Goal: Task Accomplishment & Management: Manage account settings

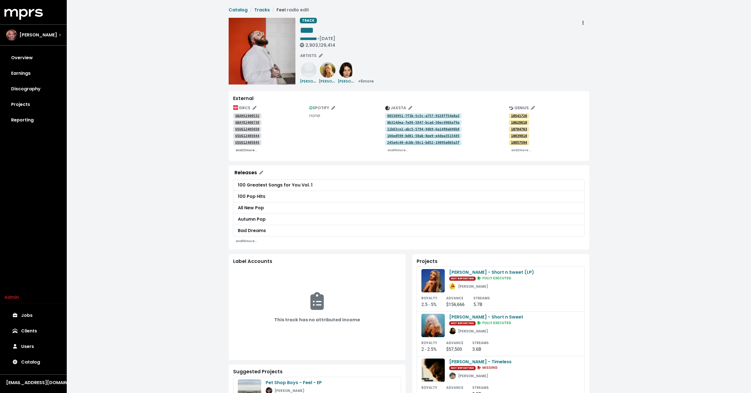
click at [247, 151] on small "and 22 more..." at bounding box center [247, 150] width 22 height 4
click at [366, 80] on span "+ 6 more" at bounding box center [366, 81] width 16 height 6
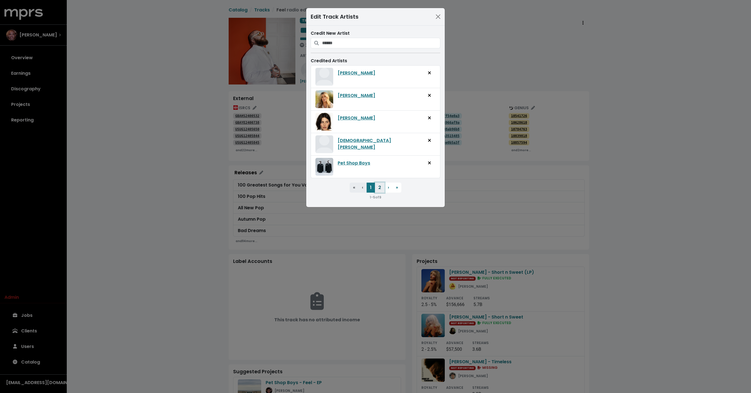
click at [377, 186] on button "2" at bounding box center [379, 188] width 9 height 10
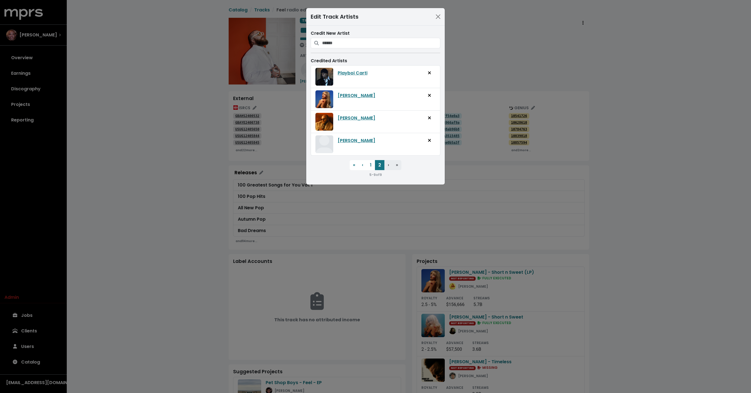
click at [338, 210] on div "Edit Track Artists Credit New Artist Credited Artists Playboi Carti Sabrina Car…" at bounding box center [375, 196] width 751 height 393
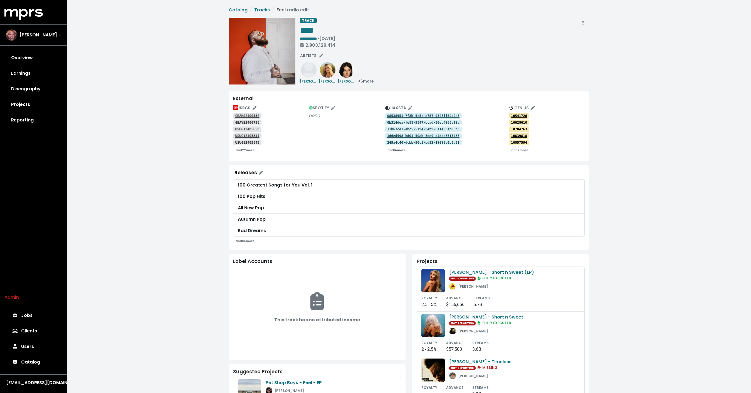
drag, startPoint x: 397, startPoint y: 148, endPoint x: 351, endPoint y: 158, distance: 46.0
click at [351, 158] on div "External ISRCS GBAHS2400532 GBAYE2400738 USUG12405650 USUG12405844 USUG12405845…" at bounding box center [409, 126] width 360 height 70
click at [393, 151] on small "and 14 more..." at bounding box center [397, 150] width 21 height 4
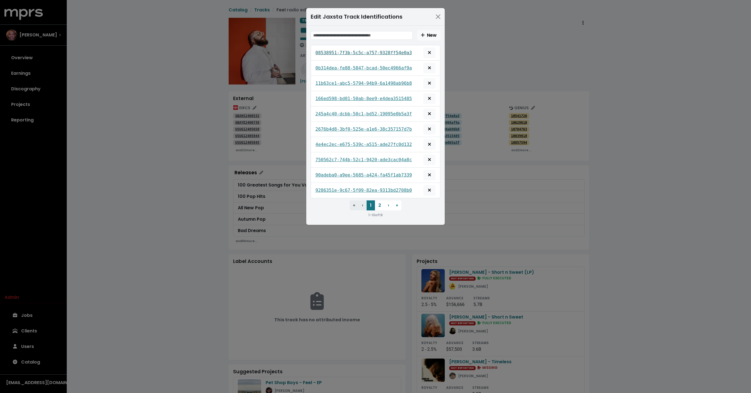
click at [364, 50] on tt "08538951-7f3b-5c5c-a757-9328ff54e0a3" at bounding box center [363, 52] width 96 height 5
click at [357, 54] on tt "08538951-7f3b-5c5c-a757-9328ff54e0a3" at bounding box center [363, 52] width 96 height 5
click at [354, 68] on tt "0b314dea-fe88-5847-bcad-50ec4966af9a" at bounding box center [363, 67] width 96 height 5
click at [353, 81] on tt "11b63ce1-abc5-5794-94b9-6a1498ab96b8" at bounding box center [363, 83] width 96 height 5
click at [348, 97] on tt "166ed598-bd01-50ab-8ee9-e4dea3515485" at bounding box center [363, 98] width 96 height 5
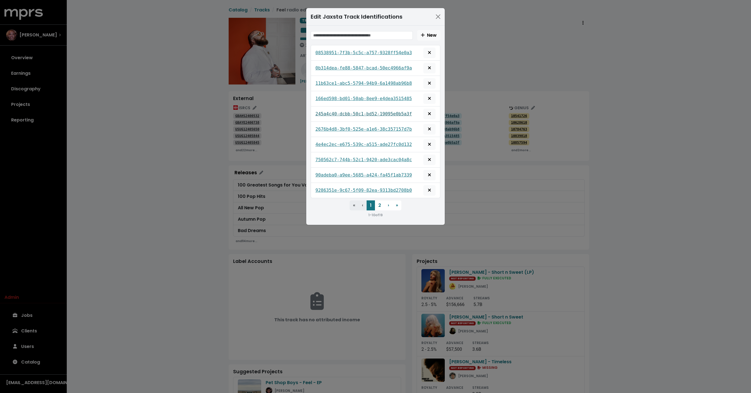
click at [344, 114] on tt "245a4c40-dcbb-50c1-bd52-19095e0b5a3f" at bounding box center [363, 113] width 96 height 5
click at [342, 128] on tt "2676b4d8-3bf0-525e-a1e6-38c357157d7b" at bounding box center [363, 129] width 96 height 5
click at [341, 142] on tt "4e4ec2ec-e675-539c-a515-ade27fc0d132" at bounding box center [363, 144] width 96 height 5
click at [339, 157] on tt "750562c7-744b-52c1-9420-ade3cac04a8c" at bounding box center [363, 159] width 96 height 5
click at [337, 172] on tt "90adeba0-a9ee-5685-a424-fa45f1ab7339" at bounding box center [363, 174] width 96 height 5
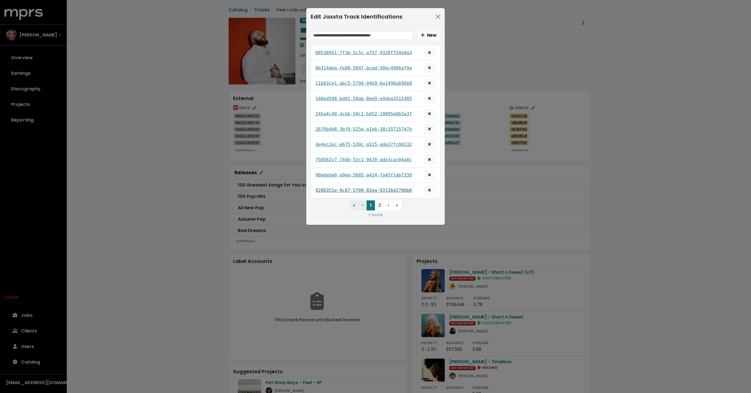
click at [337, 188] on tt "9286351e-9c67-5f09-82ea-9313bd2708b0" at bounding box center [363, 190] width 96 height 5
click at [378, 203] on button "2" at bounding box center [379, 205] width 9 height 10
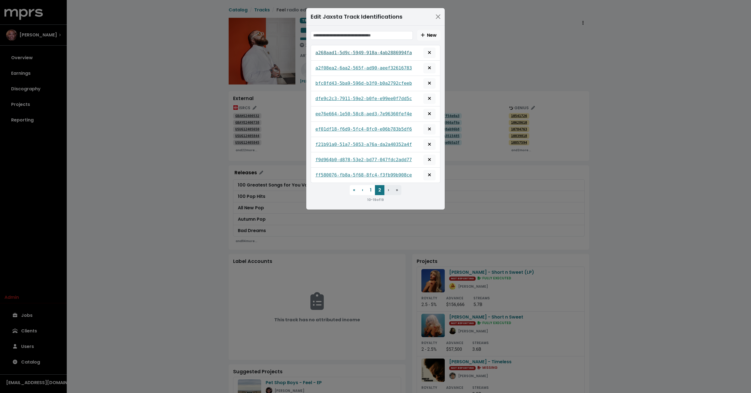
click at [354, 49] on link "a268aad1-5d9c-5949-918a-4ab2886994fa" at bounding box center [363, 52] width 96 height 7
click at [350, 67] on tt "a2f08ea2-6aa2-565f-ad90-aeef32616783" at bounding box center [363, 67] width 96 height 5
click at [347, 82] on tt "bfc8fd43-5ba9-596d-b3f0-b0a2792cfeeb" at bounding box center [363, 83] width 96 height 5
click at [344, 97] on tt "dfe9c2c3-7911-59e2-b0fe-e99ee0f7dd5c" at bounding box center [363, 98] width 96 height 5
click at [343, 111] on tt "ee76e664-1e50-58c8-aed3-7e96360fef4e" at bounding box center [363, 113] width 96 height 5
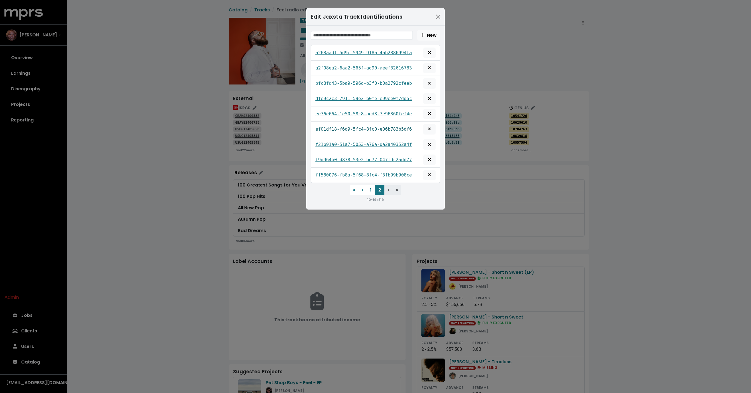
click at [341, 127] on tt "ef01df18-f6d9-5fc4-8fc0-e06b783b5df6" at bounding box center [363, 129] width 96 height 5
click at [340, 142] on tt "f21b91a0-51a7-5053-a76a-da2a40352a4f" at bounding box center [363, 144] width 96 height 5
click at [339, 157] on tt "f9d964b0-d878-53e2-bd77-047fdc2add77" at bounding box center [363, 159] width 96 height 5
click at [338, 172] on tt "ff580076-fb8a-5f68-8fc4-f3fb99b908ce" at bounding box center [363, 174] width 96 height 5
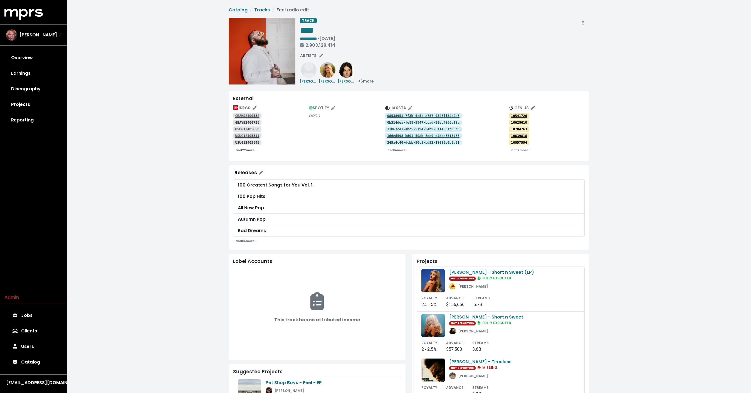
click at [246, 149] on small "and 22 more..." at bounding box center [247, 150] width 22 height 4
click at [246, 115] on tt "GBAHS2400532" at bounding box center [247, 116] width 24 height 4
click at [244, 125] on link "GBAYE2400738" at bounding box center [247, 123] width 28 height 6
click at [242, 129] on tt "USUG12405650" at bounding box center [247, 129] width 24 height 4
click at [242, 134] on tt "USUG12405844" at bounding box center [247, 136] width 24 height 4
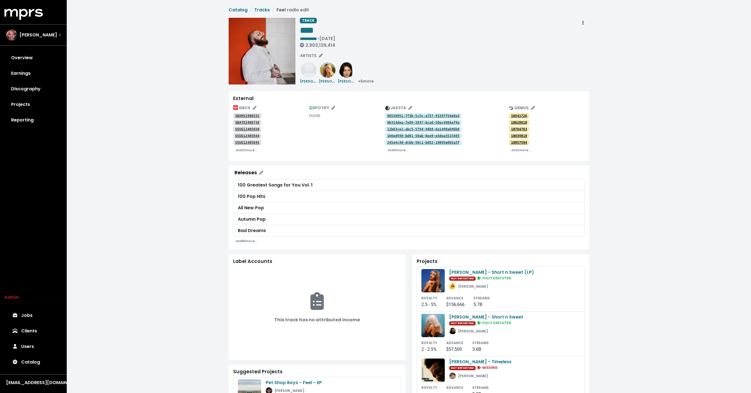
click at [241, 142] on tt "USUG12405845" at bounding box center [247, 143] width 24 height 4
click at [243, 149] on small "and 22 more..." at bounding box center [247, 150] width 22 height 4
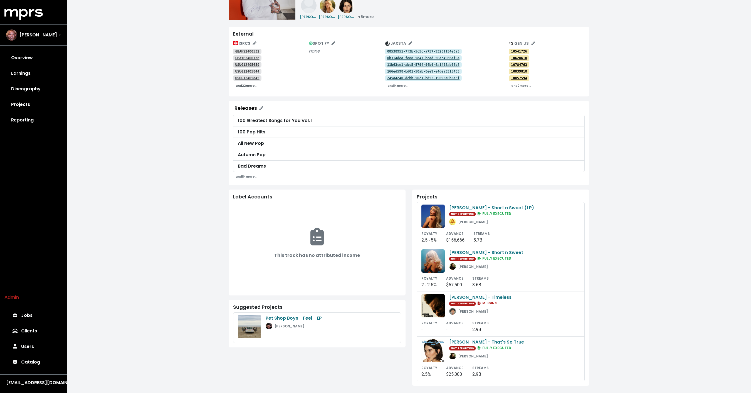
scroll to position [65, 0]
click at [168, 196] on div "**********" at bounding box center [409, 164] width 684 height 459
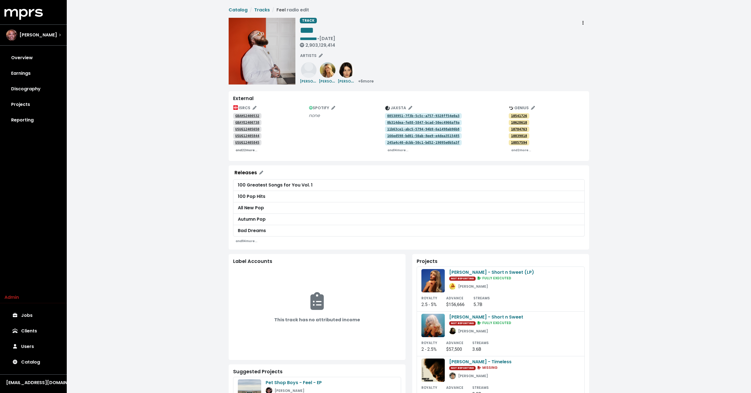
click at [250, 150] on small "and 22 more..." at bounding box center [247, 150] width 22 height 4
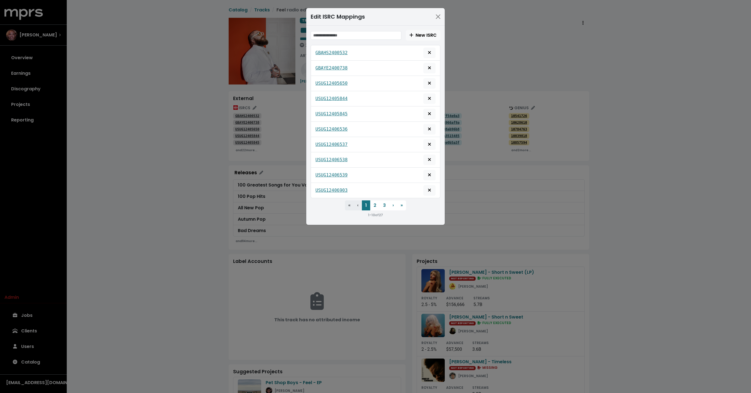
click at [210, 131] on div "Edit ISRC Mappings New ISRC GBAHS2400532 GBAYE2400738 USUG12405650 USUG12405844…" at bounding box center [375, 196] width 751 height 393
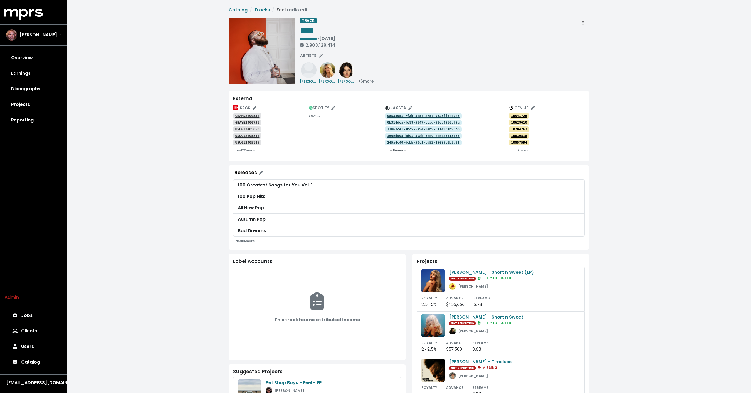
click at [395, 152] on small "and 14 more..." at bounding box center [397, 150] width 21 height 4
click at [394, 151] on small "and 14 more..." at bounding box center [397, 150] width 21 height 4
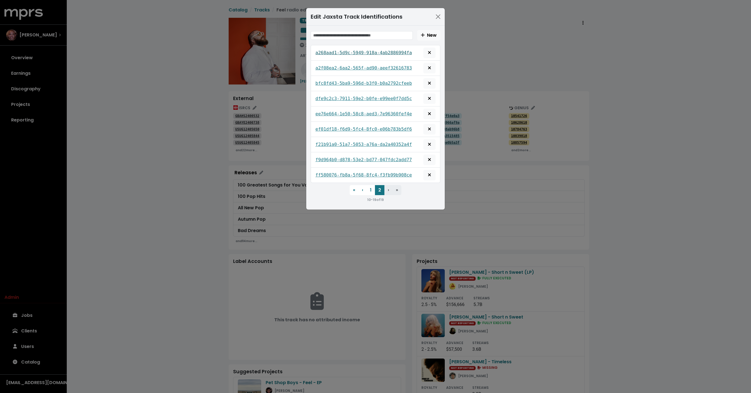
click at [351, 50] on tt "a268aad1-5d9c-5949-918a-4ab2886994fa" at bounding box center [363, 52] width 96 height 5
click at [341, 63] on div "a2f08ea2-6aa2-565f-ad90-aeef32616783" at bounding box center [375, 68] width 120 height 11
click at [335, 71] on link "a2f08ea2-6aa2-565f-ad90-aeef32616783" at bounding box center [363, 68] width 96 height 7
click at [327, 81] on tt "bfc8fd43-5ba9-596d-b3f0-b0a2792cfeeb" at bounding box center [363, 83] width 96 height 5
click at [327, 97] on tt "dfe9c2c3-7911-59e2-b0fe-e99ee0f7dd5c" at bounding box center [363, 98] width 96 height 5
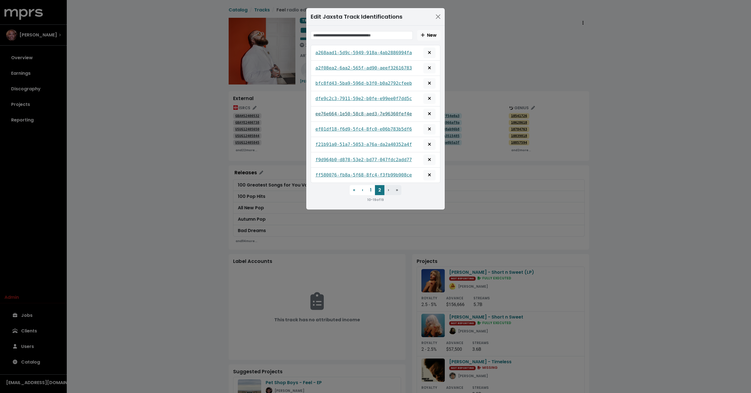
click at [323, 111] on tt "ee76e664-1e50-58c8-aed3-7e96360fef4e" at bounding box center [363, 113] width 96 height 5
click at [325, 129] on tt "ef01df18-f6d9-5fc4-8fc0-e06b783b5df6" at bounding box center [363, 129] width 96 height 5
click at [321, 142] on tt "f21b91a0-51a7-5053-a76a-da2a40352a4f" at bounding box center [363, 144] width 96 height 5
click at [323, 157] on tt "f9d964b0-d878-53e2-bd77-047fdc2add77" at bounding box center [363, 159] width 96 height 5
click at [325, 174] on tt "ff580076-fb8a-5f68-8fc4-f3fb99b908ce" at bounding box center [363, 174] width 96 height 5
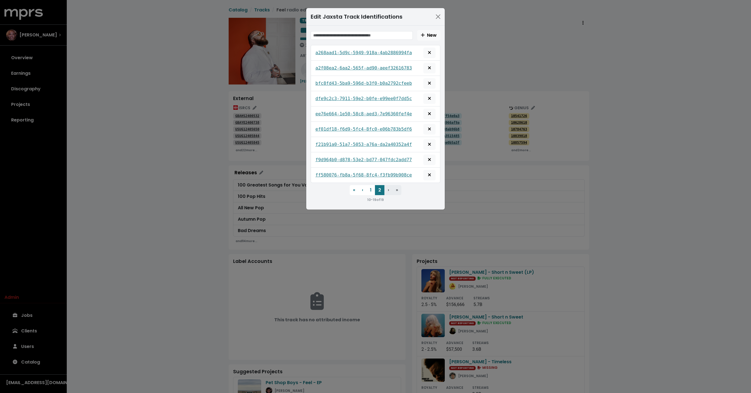
click at [252, 183] on div "Edit Jaxsta Track Identifications New a268aad1-5d9c-5949-918a-4ab2886994fa a2f0…" at bounding box center [375, 196] width 751 height 393
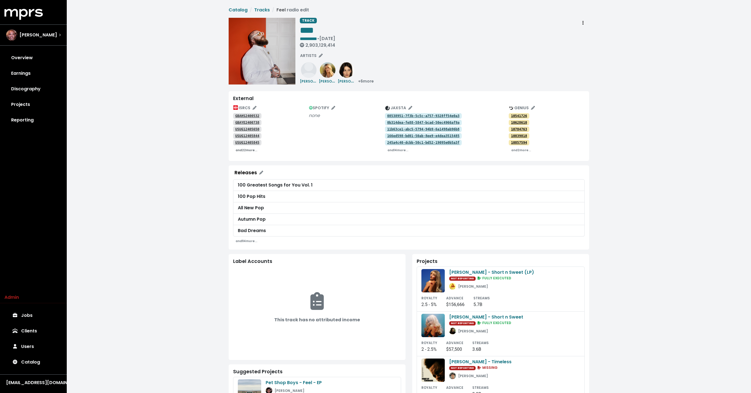
click at [240, 150] on small "and 22 more..." at bounding box center [247, 150] width 22 height 4
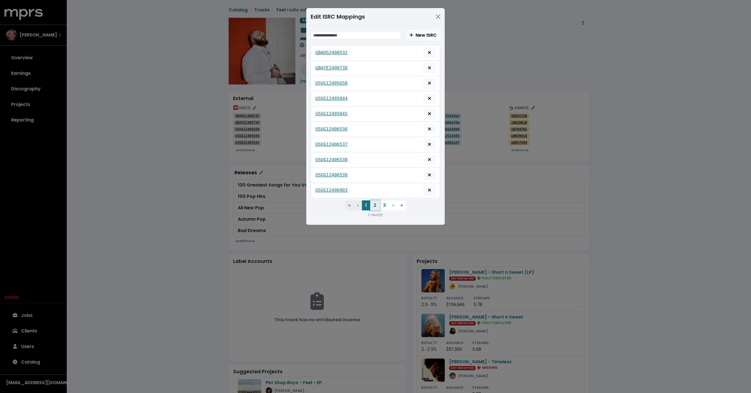
click at [371, 201] on button "2" at bounding box center [374, 205] width 9 height 10
click at [385, 204] on button "3" at bounding box center [384, 205] width 9 height 10
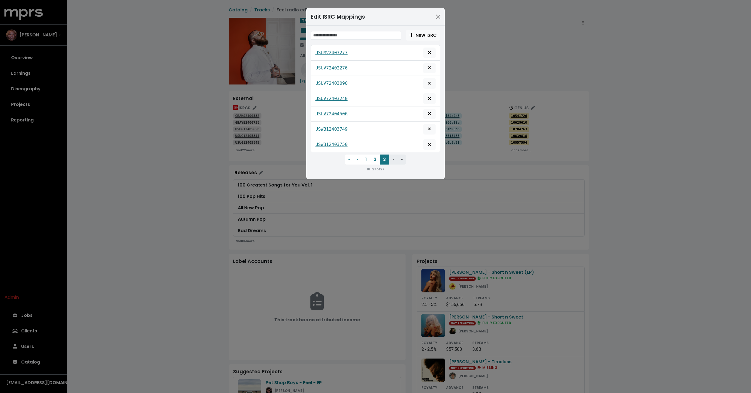
click at [165, 91] on div "Edit ISRC Mappings New ISRC USUMV2403277 USUV72402276 USUV72403090 USUV72403240…" at bounding box center [375, 196] width 751 height 393
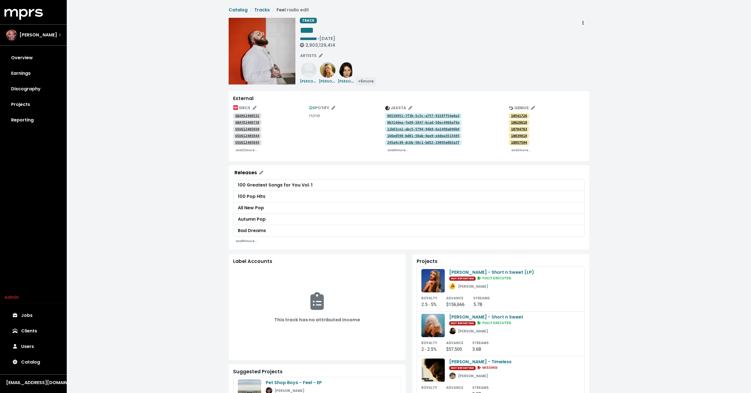
click at [373, 83] on span "+ 6 more" at bounding box center [366, 81] width 16 height 6
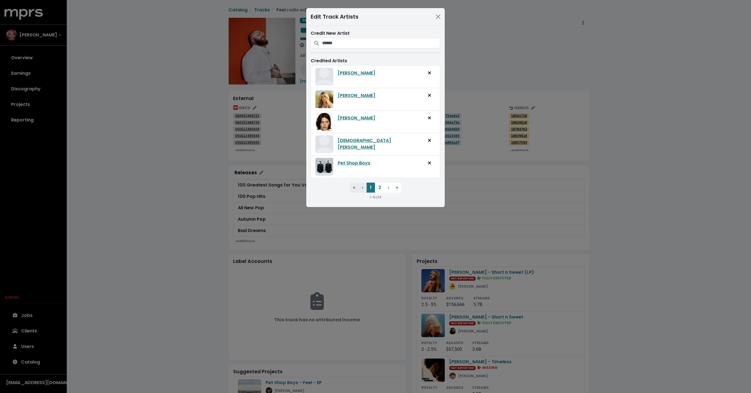
click at [488, 69] on div "Edit Track Artists Credit New Artist Credited Artists [PERSON_NAME] [PERSON_NAM…" at bounding box center [375, 196] width 751 height 393
